Goal: Find specific page/section: Find specific page/section

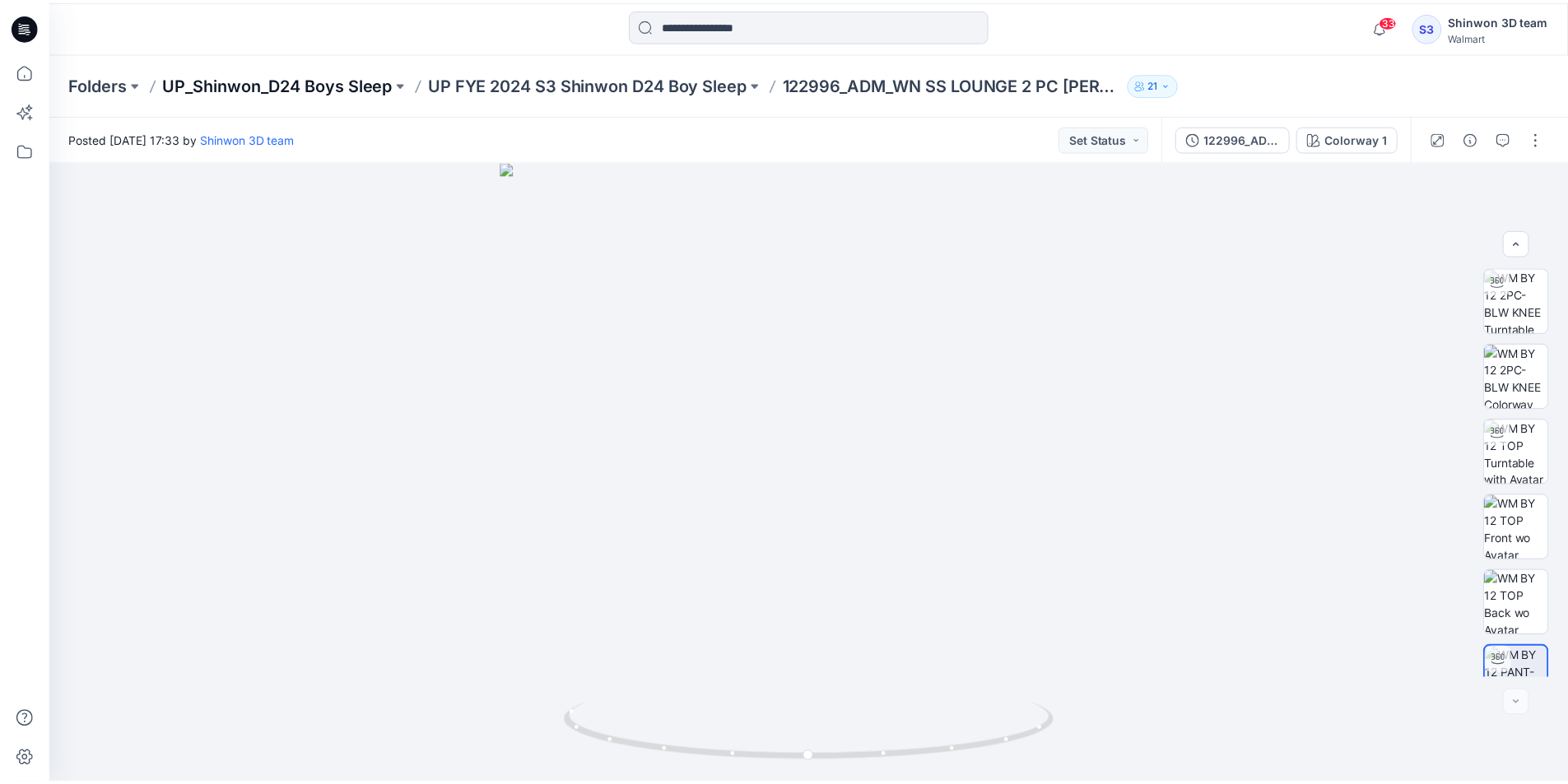
scroll to position [336, 0]
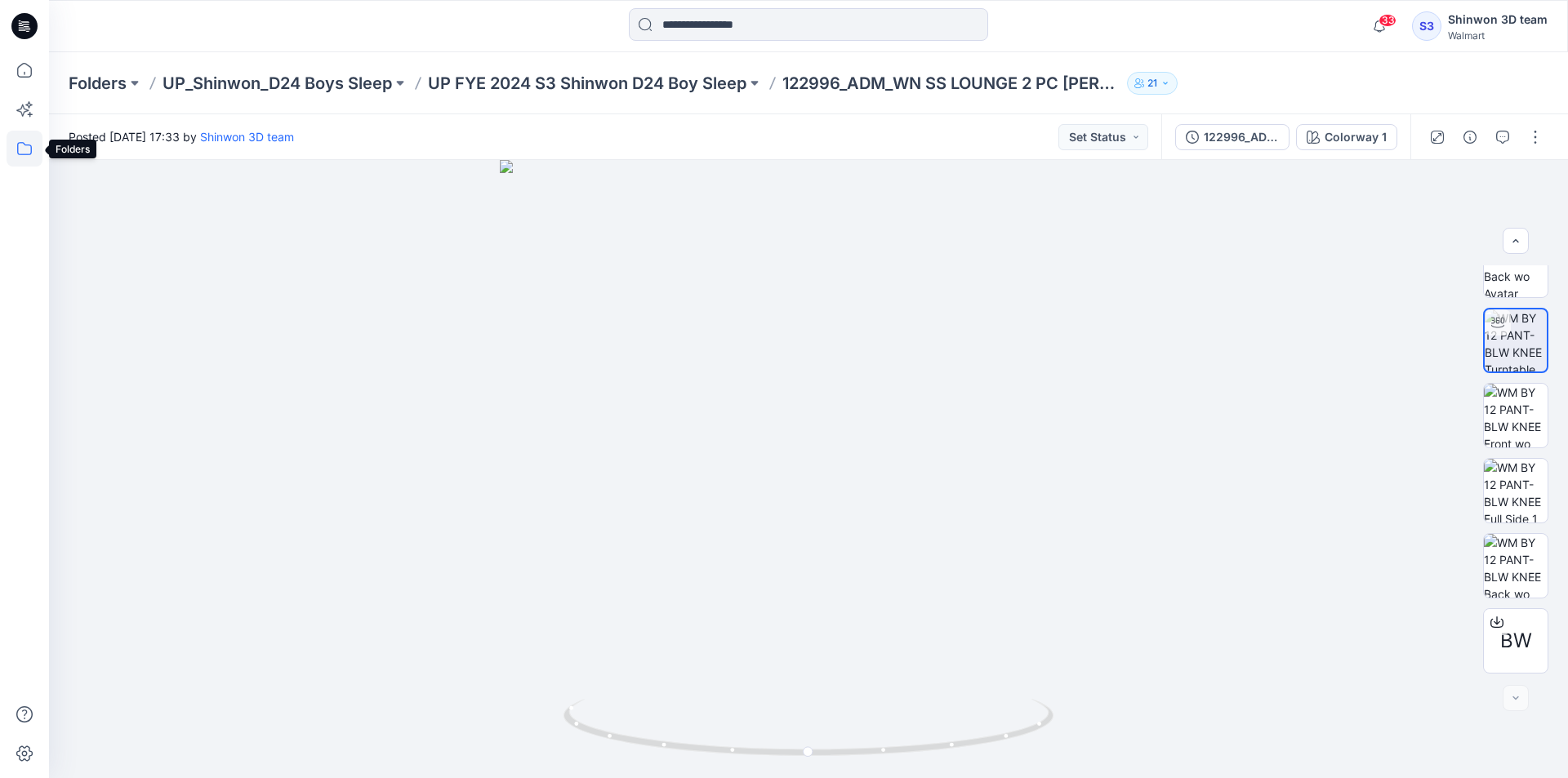
click at [22, 157] on icon at bounding box center [25, 148] width 36 height 36
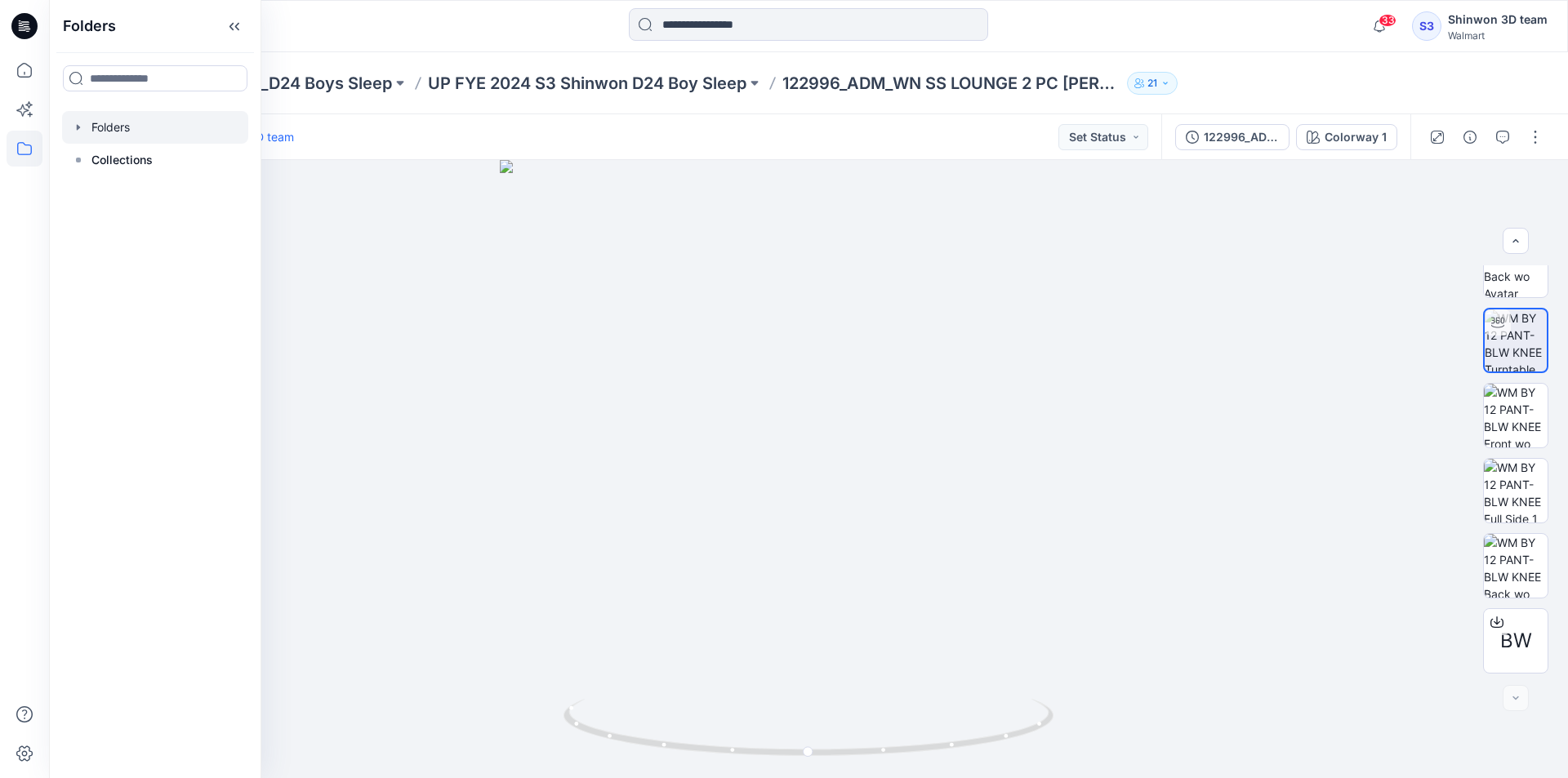
click at [96, 129] on div at bounding box center [155, 127] width 186 height 33
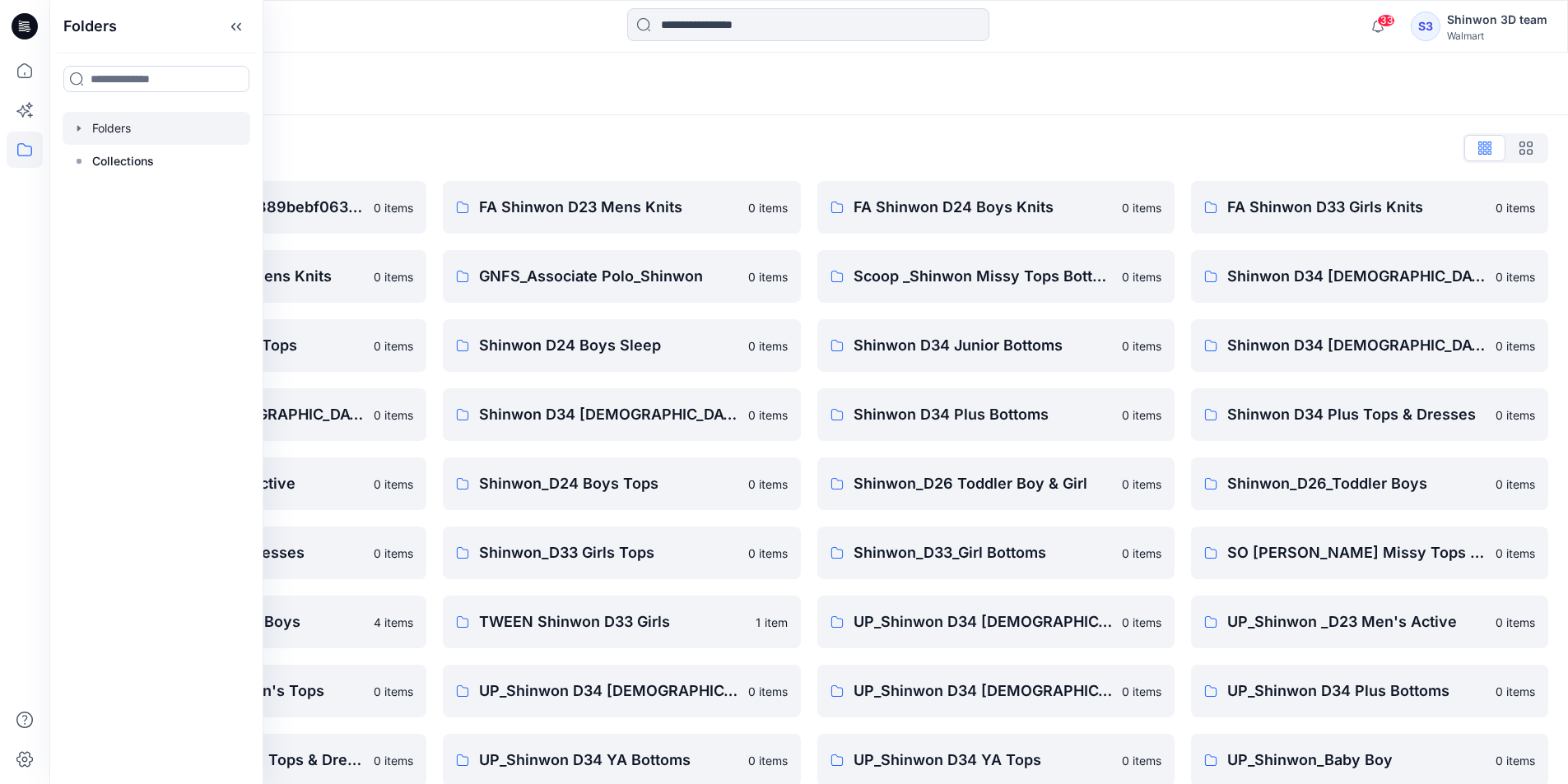
click at [520, 141] on div "Folders List" at bounding box center [808, 148] width 1478 height 26
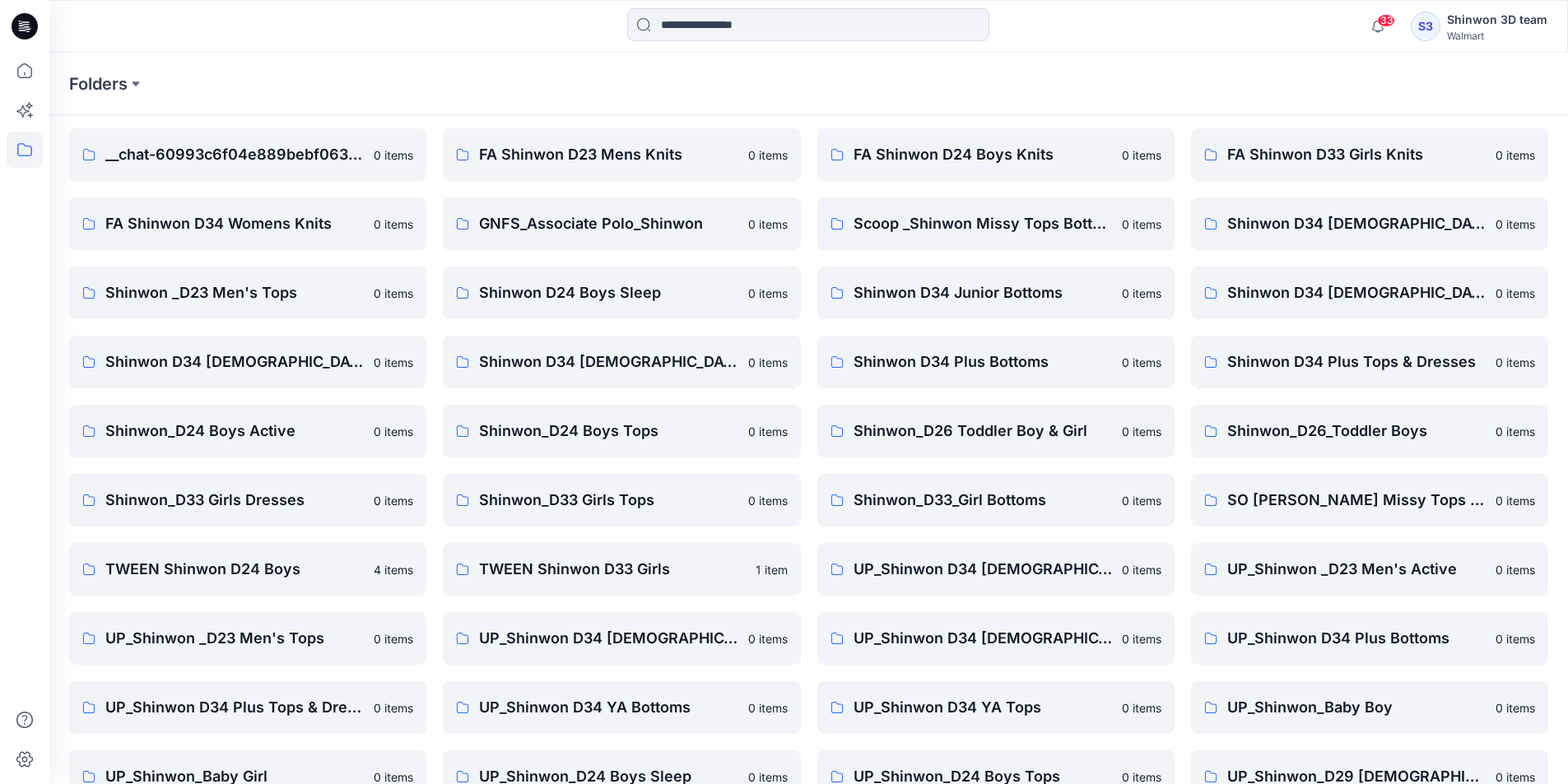
scroll to position [229, 0]
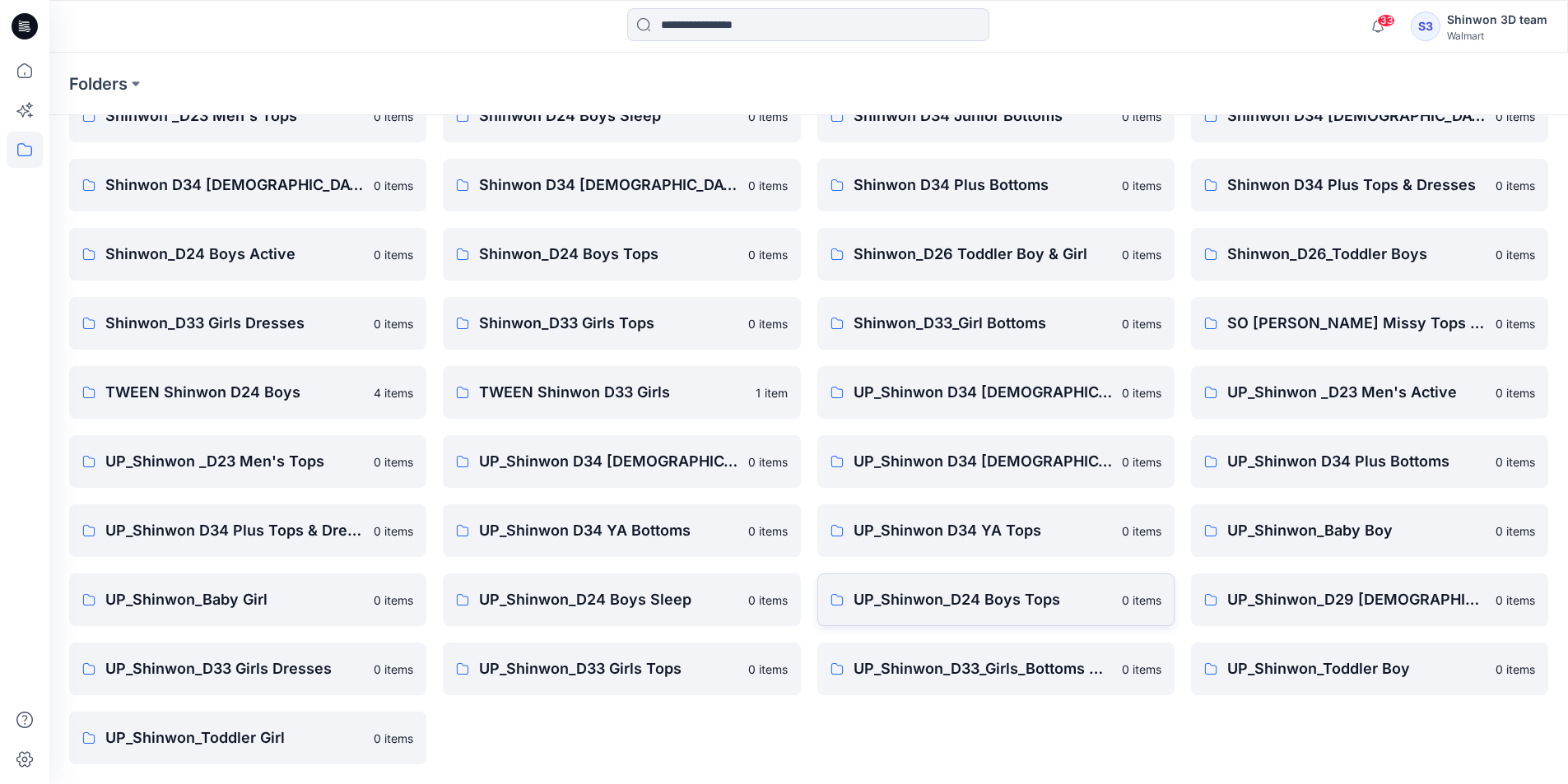
click at [1042, 603] on p "UP_Shinwon_D24 Boys Tops" at bounding box center [982, 600] width 258 height 23
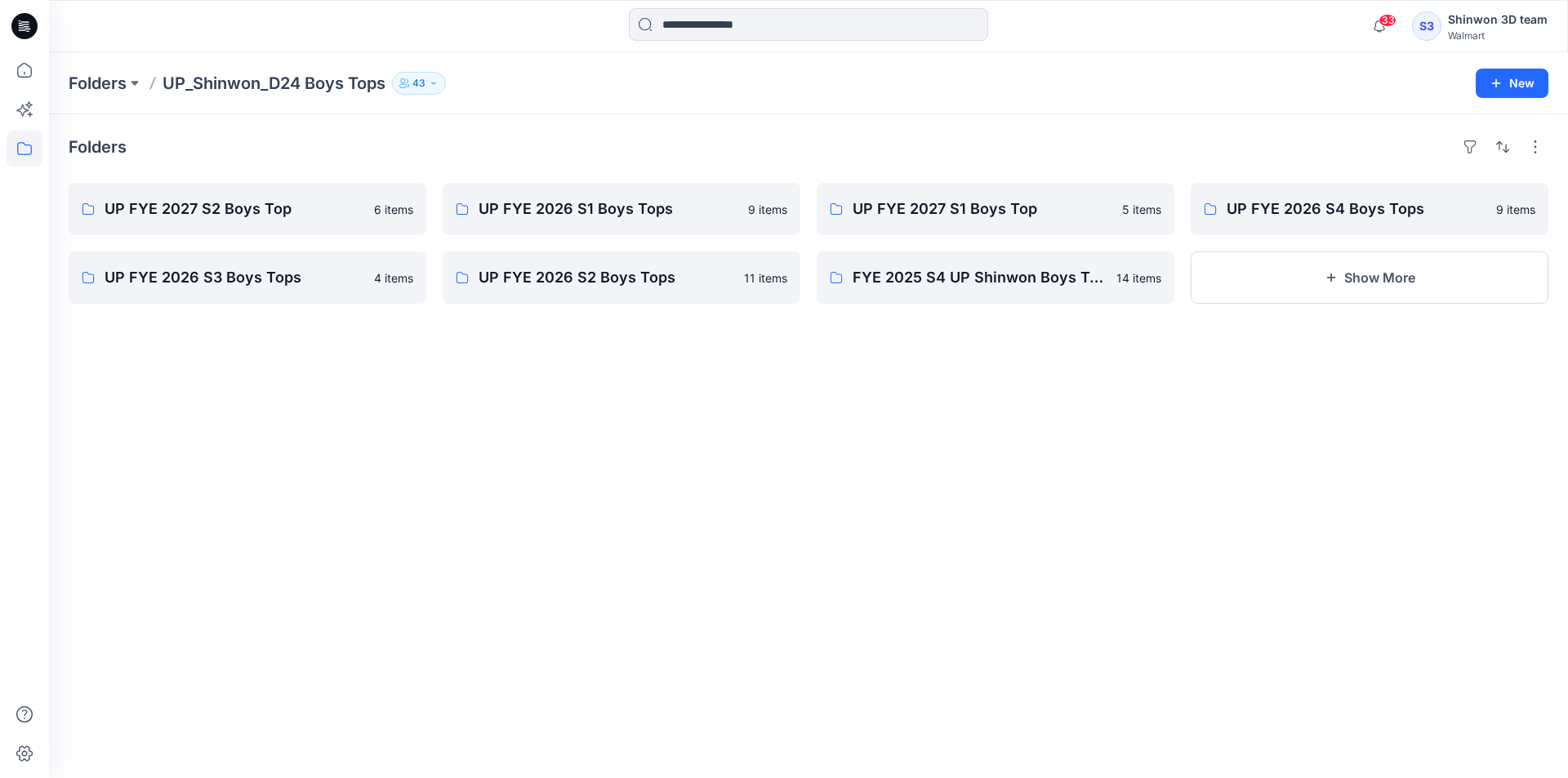
click at [235, 585] on div "Folders UP FYE 2027 S2 Boys Top 6 items UP FYE 2026 S3 Boys Tops 4 items UP FYE…" at bounding box center [809, 446] width 1519 height 664
click at [264, 222] on link "UP FYE 2027 S2 Boys Top" at bounding box center [247, 209] width 357 height 52
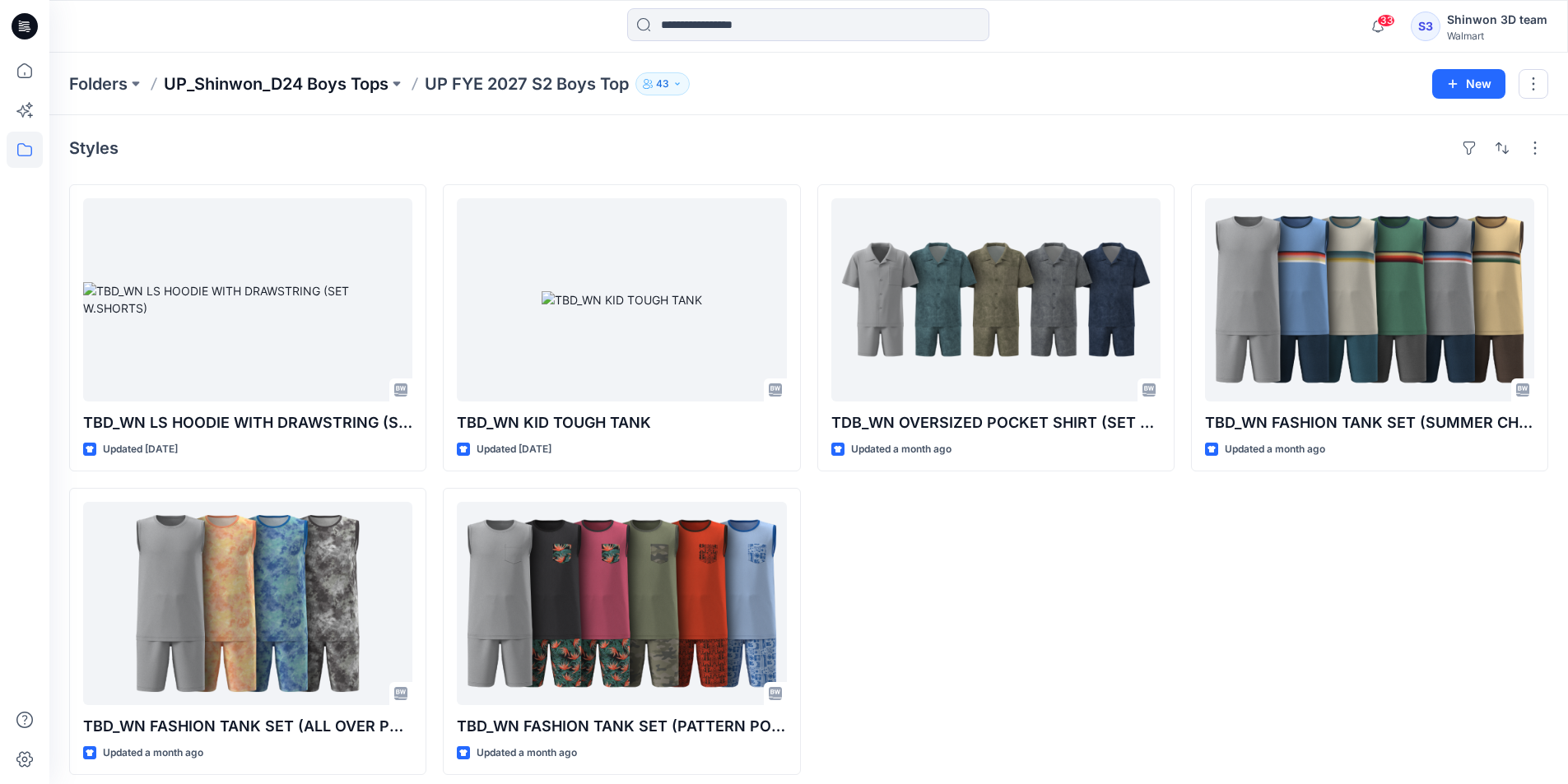
click at [351, 89] on p "UP_Shinwon_D24 Boys Tops" at bounding box center [276, 84] width 224 height 23
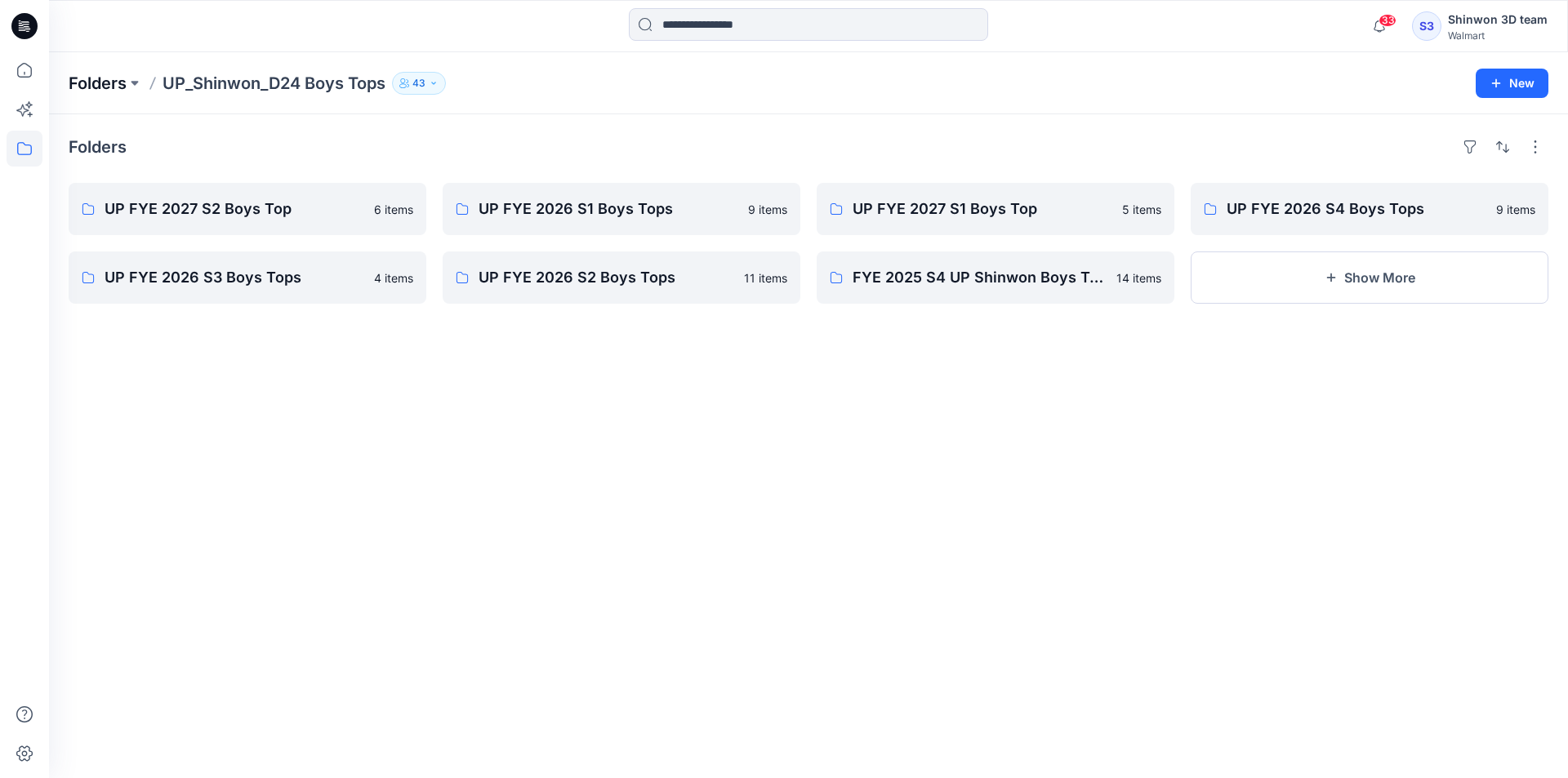
click at [108, 87] on p "Folders" at bounding box center [97, 83] width 58 height 23
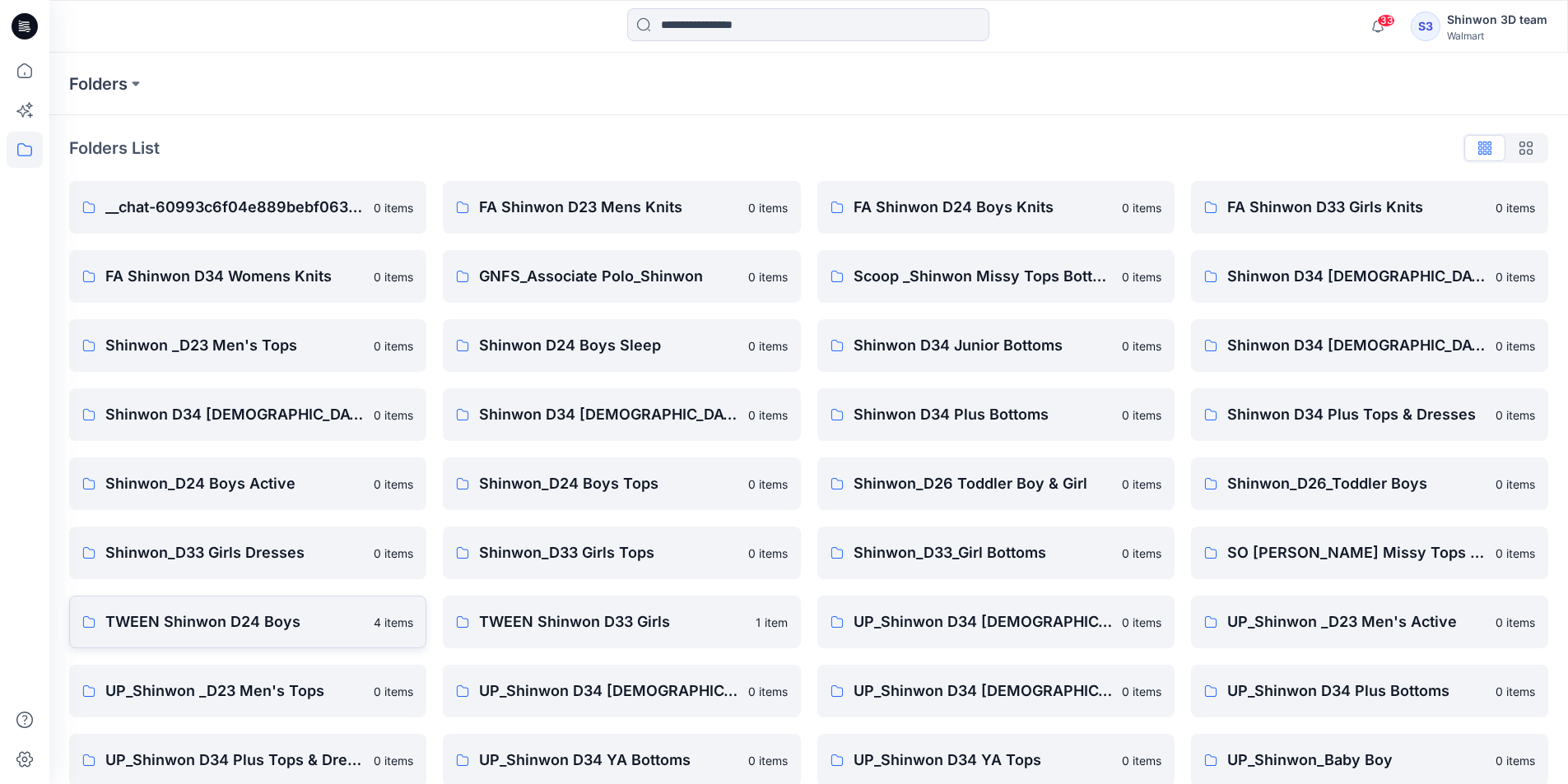
click at [310, 621] on p "TWEEN Shinwon D24 Boys" at bounding box center [234, 622] width 258 height 23
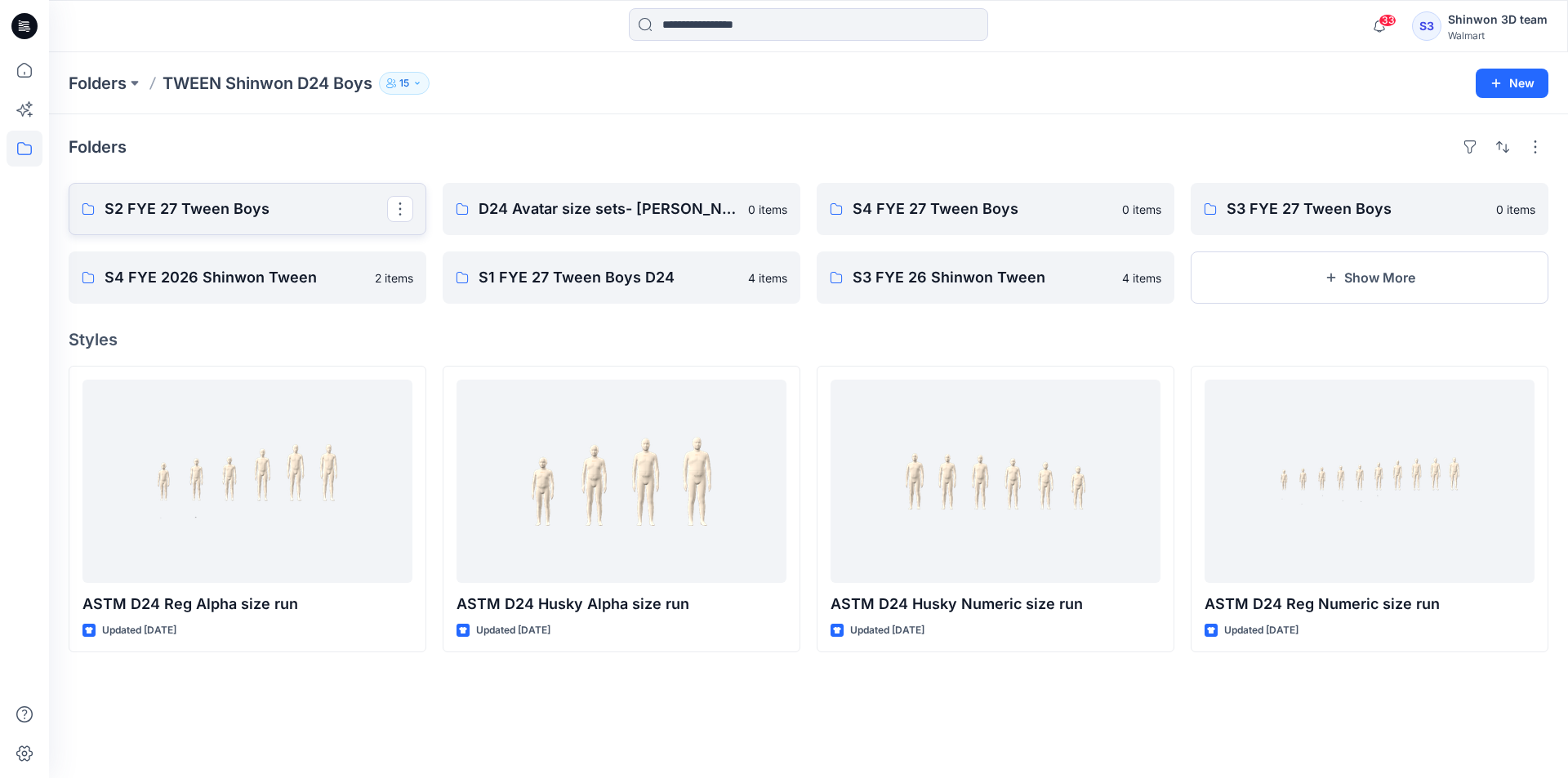
click at [256, 213] on p "S2 FYE 27 Tween Boys" at bounding box center [246, 208] width 283 height 23
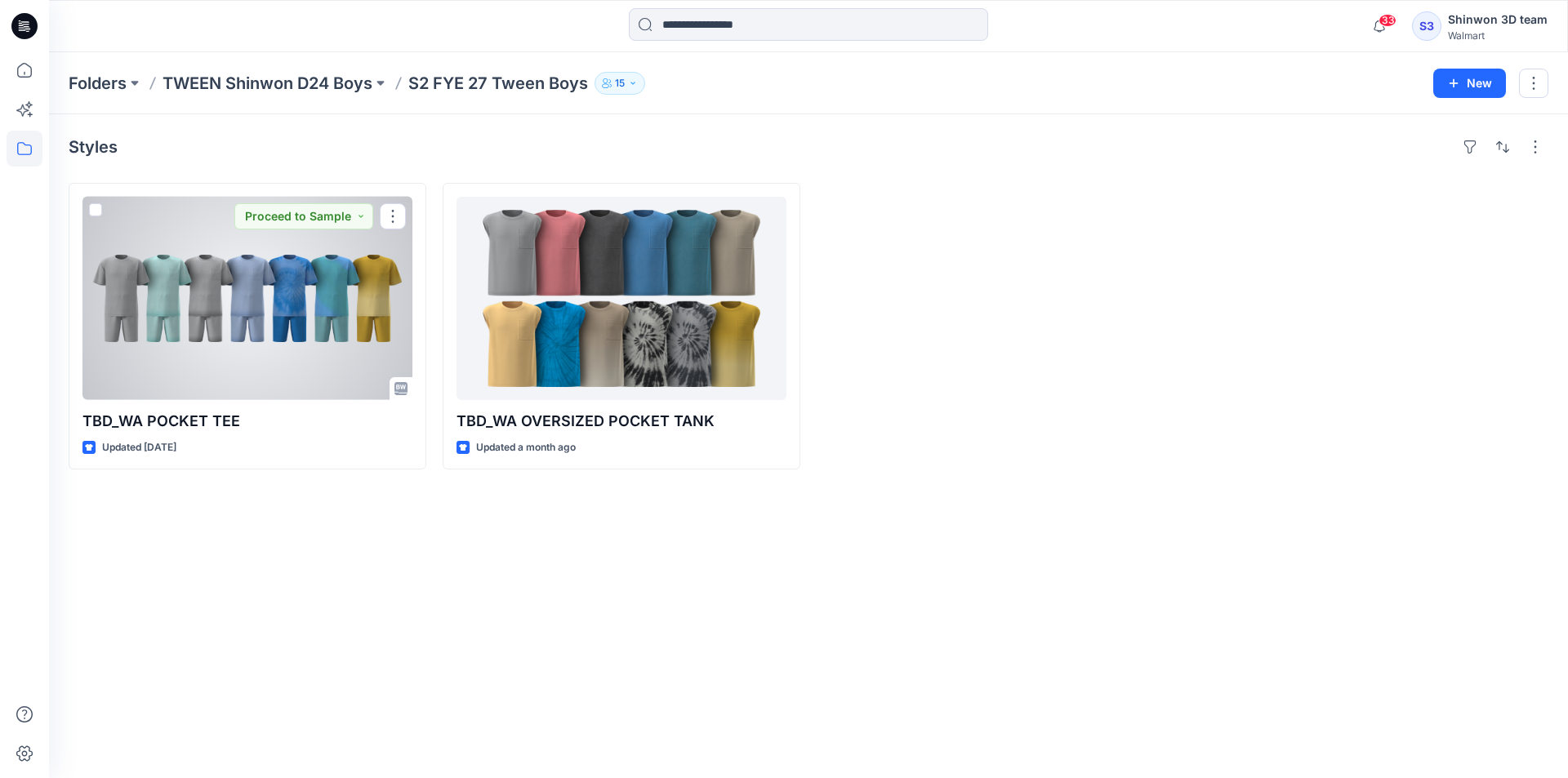
click at [343, 301] on div at bounding box center [247, 298] width 330 height 203
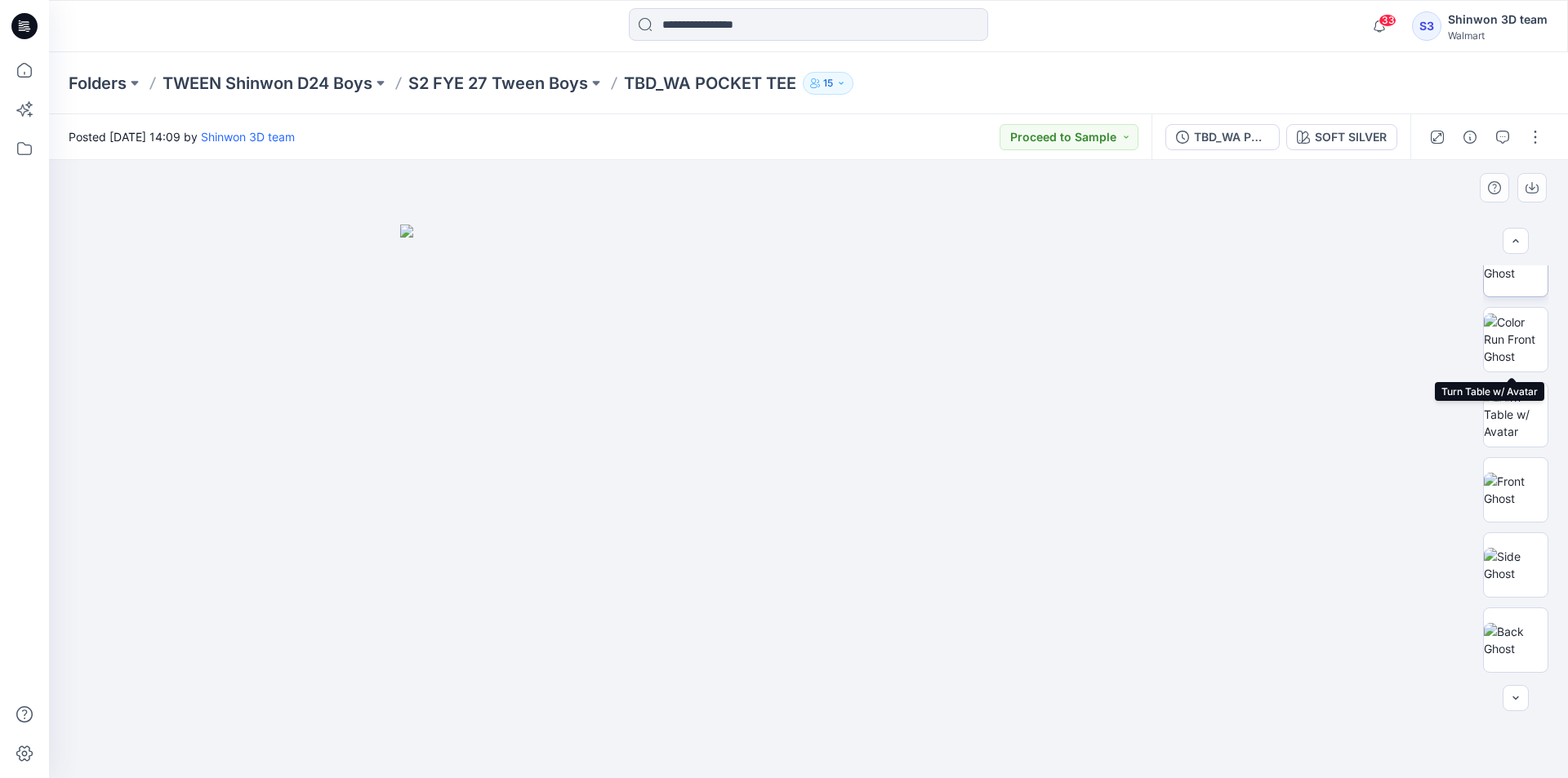
scroll to position [709, 0]
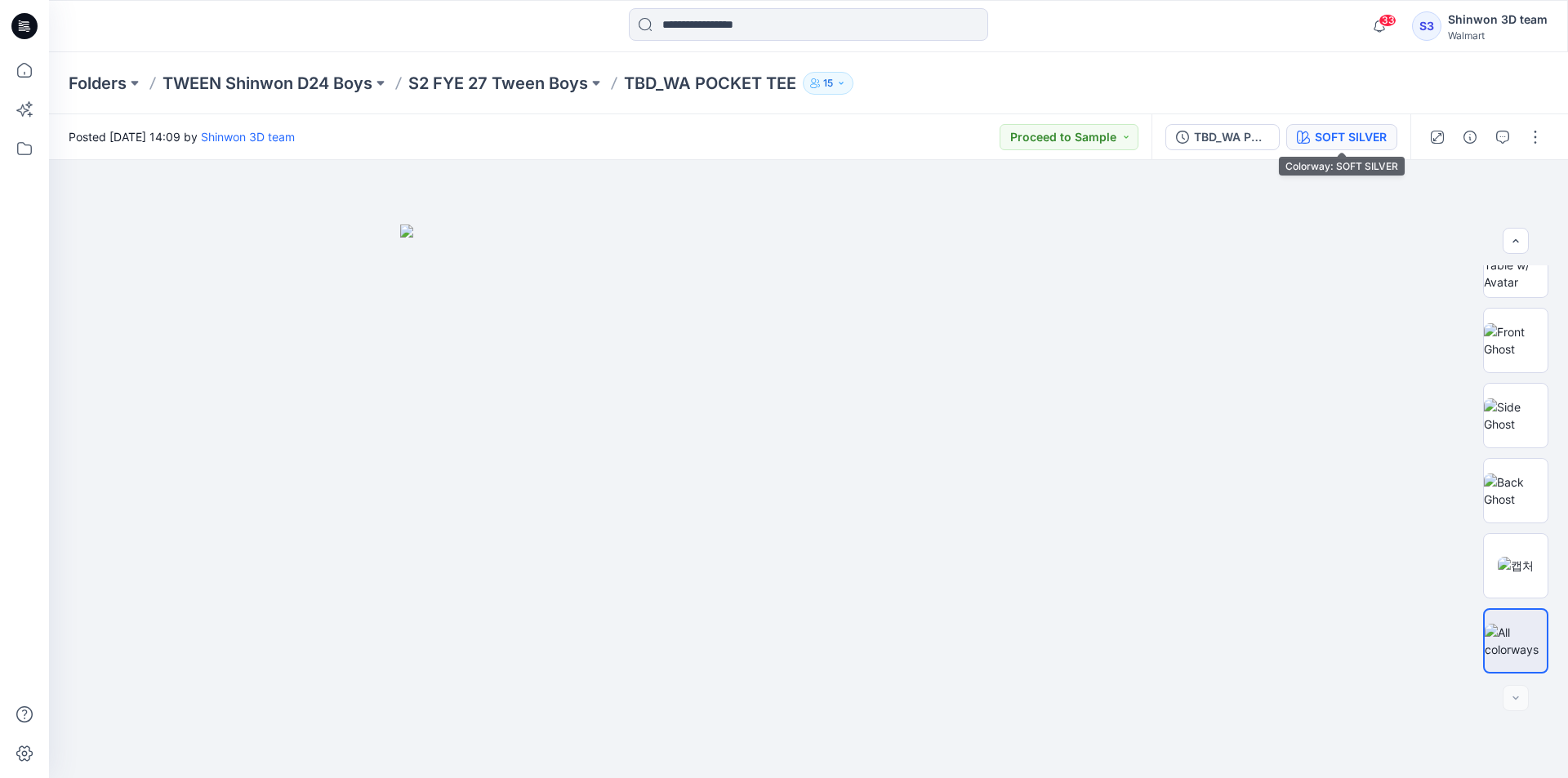
click at [1344, 135] on div "SOFT SILVER" at bounding box center [1350, 136] width 72 height 18
